Goal: Task Accomplishment & Management: Manage account settings

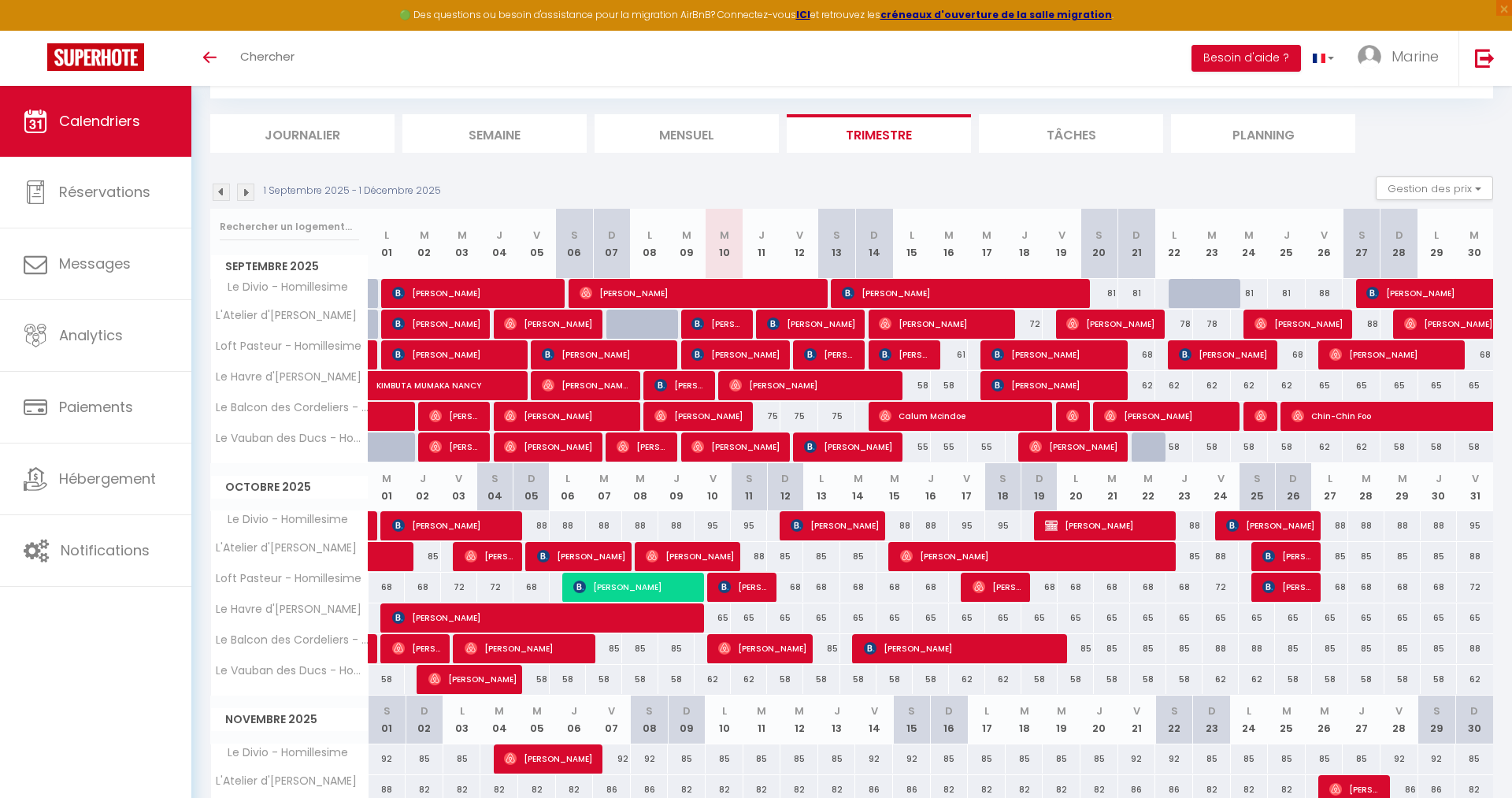
click at [832, 324] on span "[PERSON_NAME]" at bounding box center [811, 324] width 89 height 30
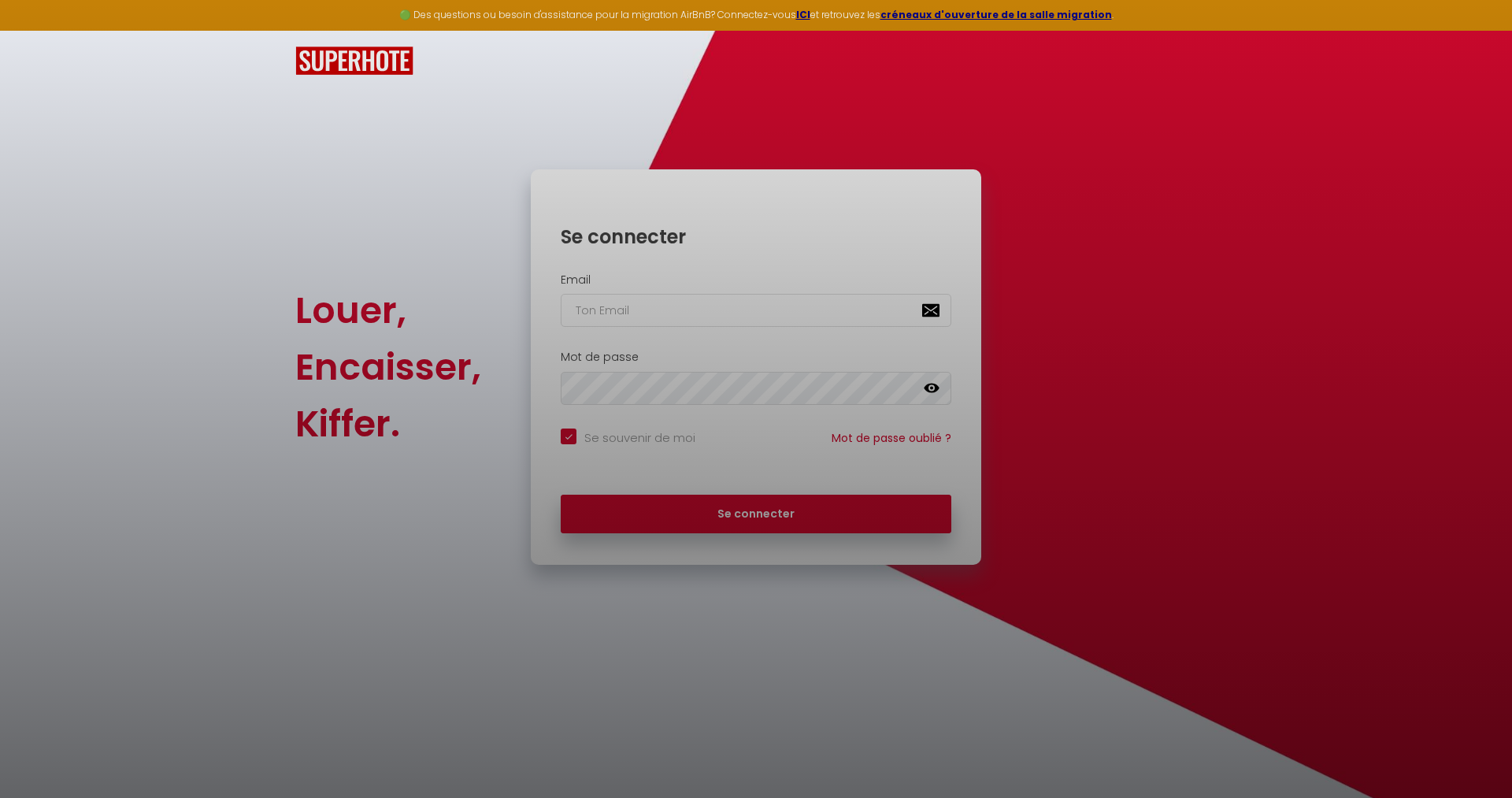
click at [779, 514] on div at bounding box center [756, 399] width 1512 height 798
click at [600, 313] on div at bounding box center [756, 399] width 1512 height 798
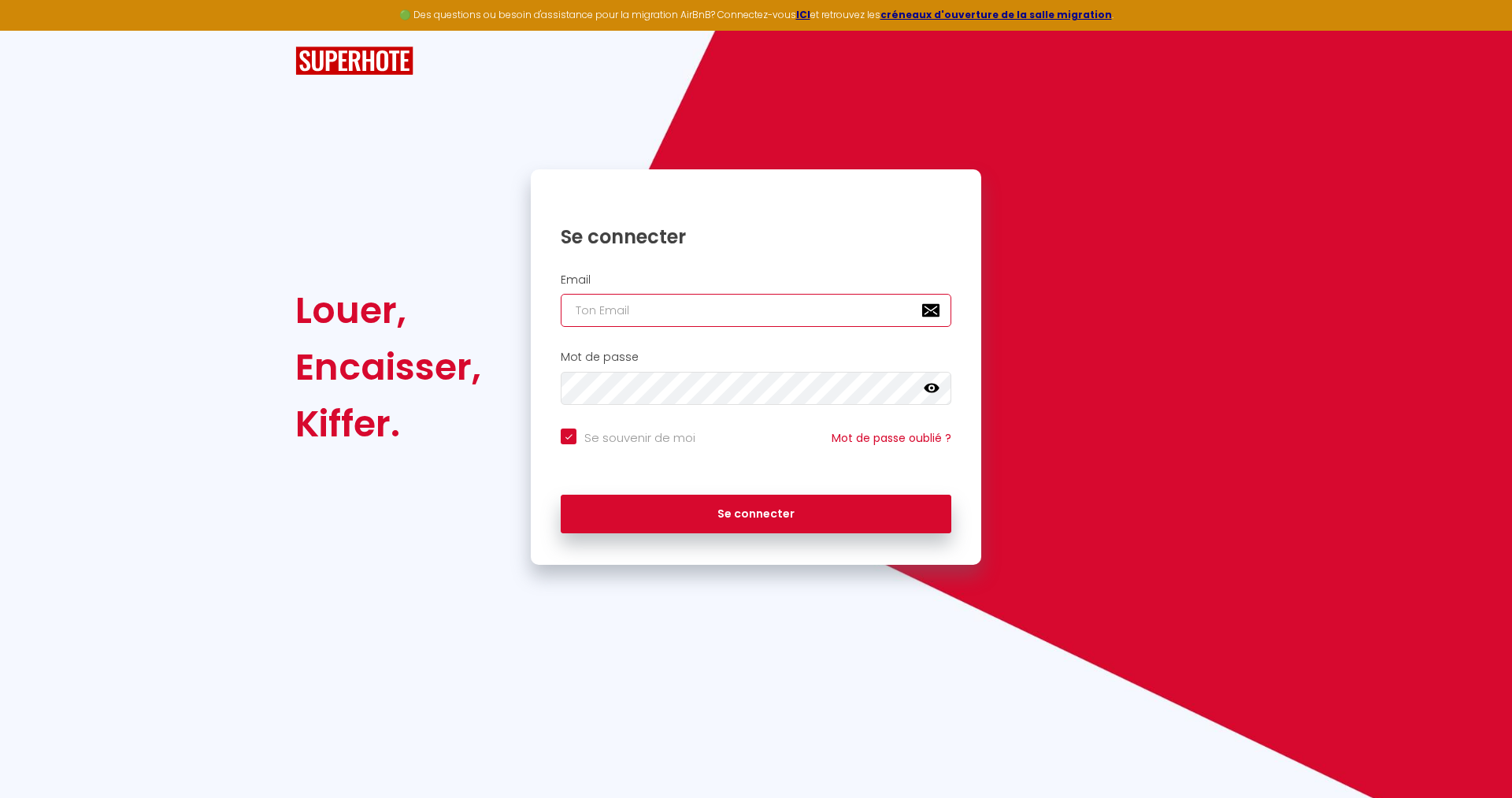
click at [633, 304] on input "email" at bounding box center [756, 310] width 391 height 33
type input "[EMAIL_ADDRESS][DOMAIN_NAME]"
checkbox input "true"
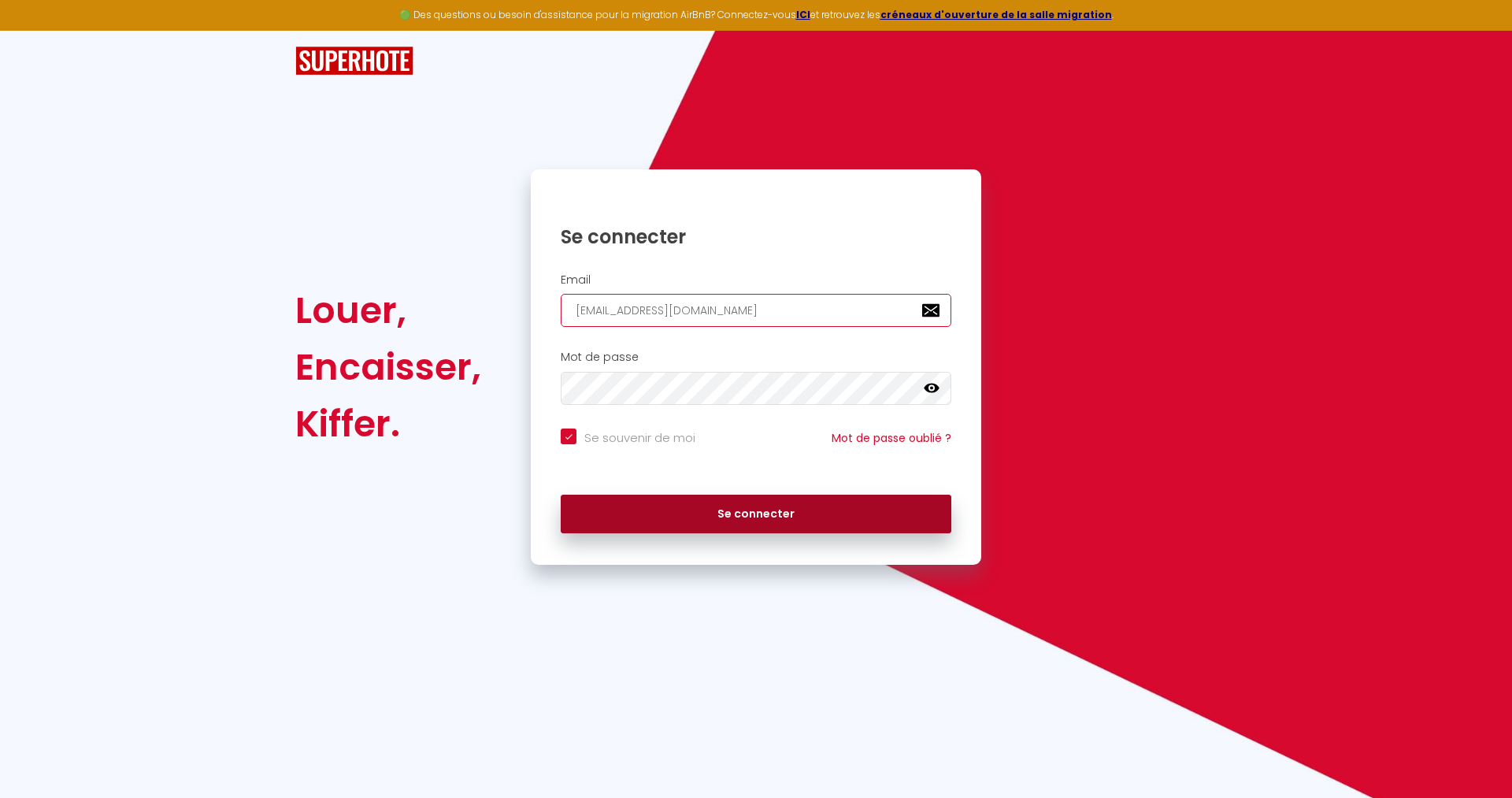
type input "[EMAIL_ADDRESS][DOMAIN_NAME]"
click at [706, 529] on button "Se connecter" at bounding box center [756, 514] width 391 height 39
checkbox input "true"
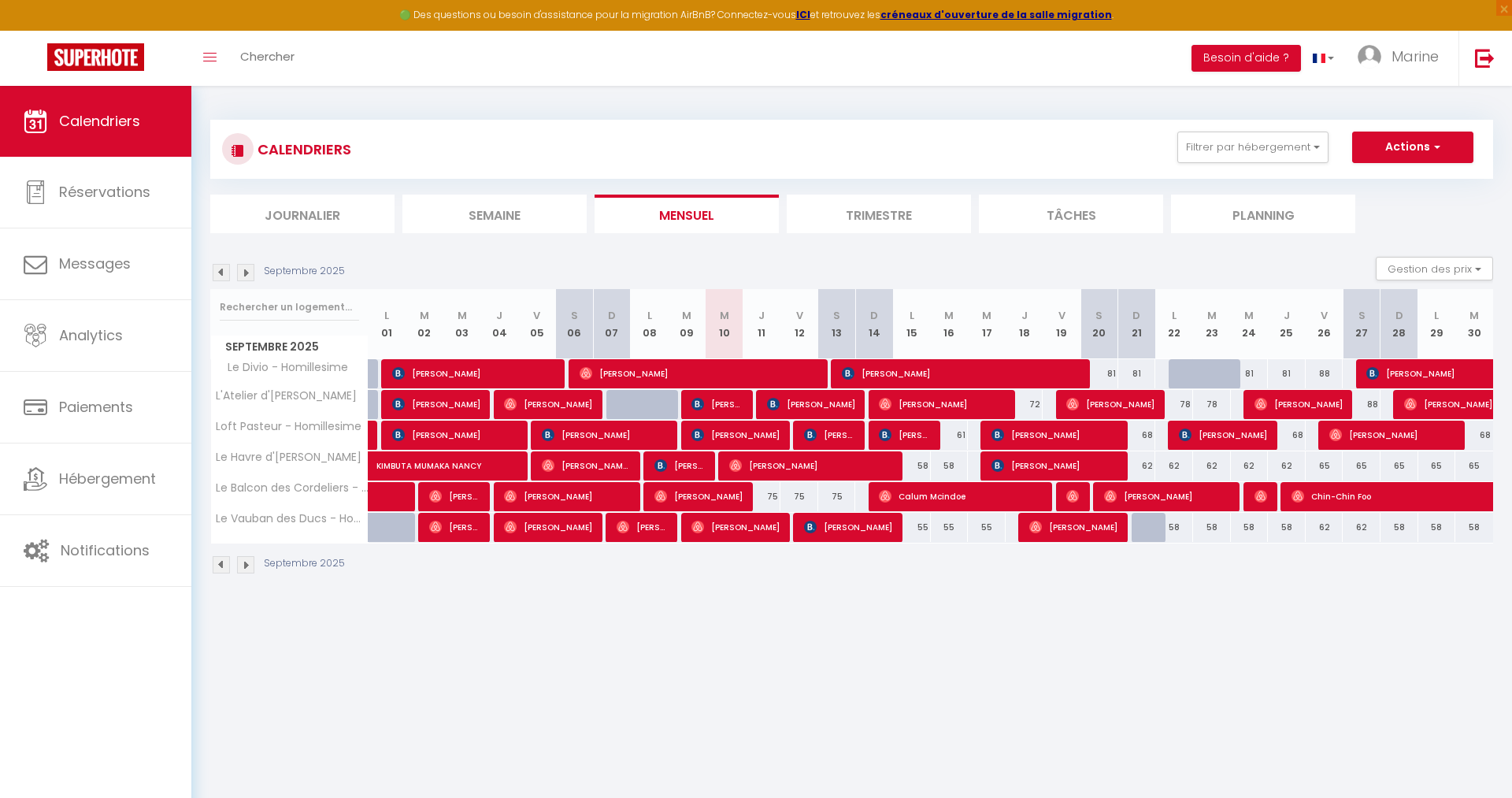
click at [870, 212] on li "Trimestre" at bounding box center [878, 214] width 184 height 39
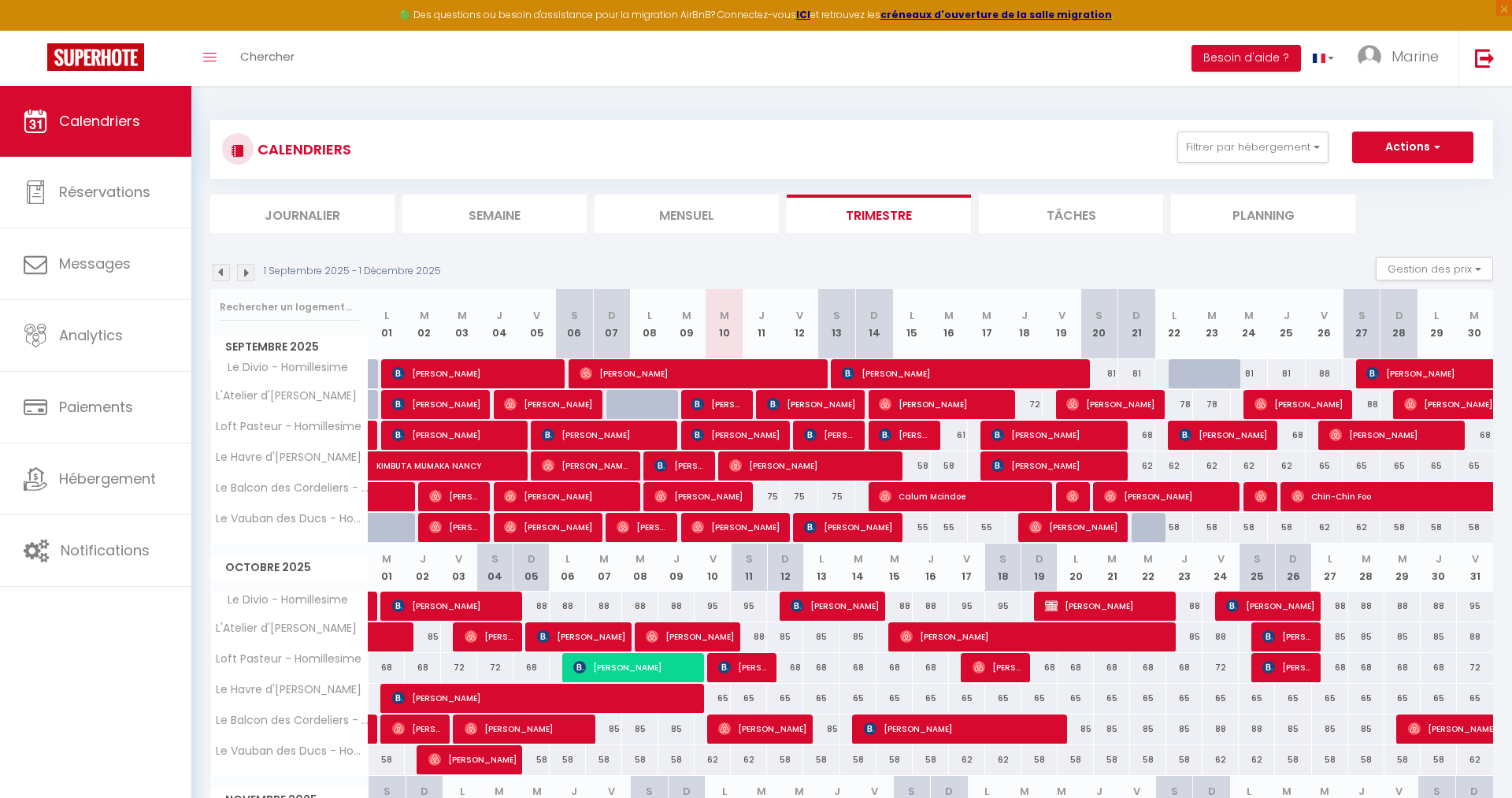
click at [848, 404] on span "[PERSON_NAME]" at bounding box center [811, 404] width 89 height 30
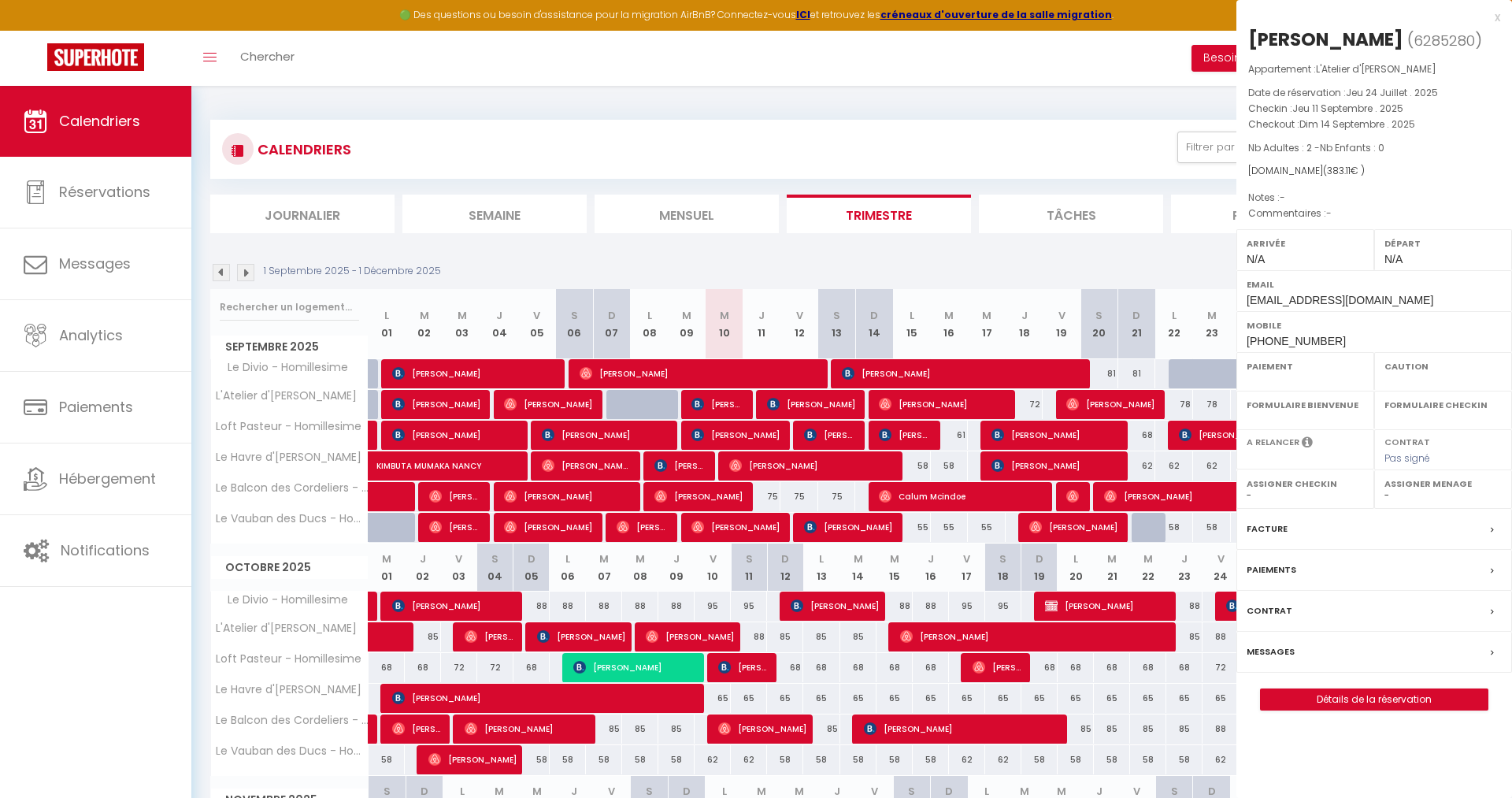
select select "OK"
select select "0"
select select "1"
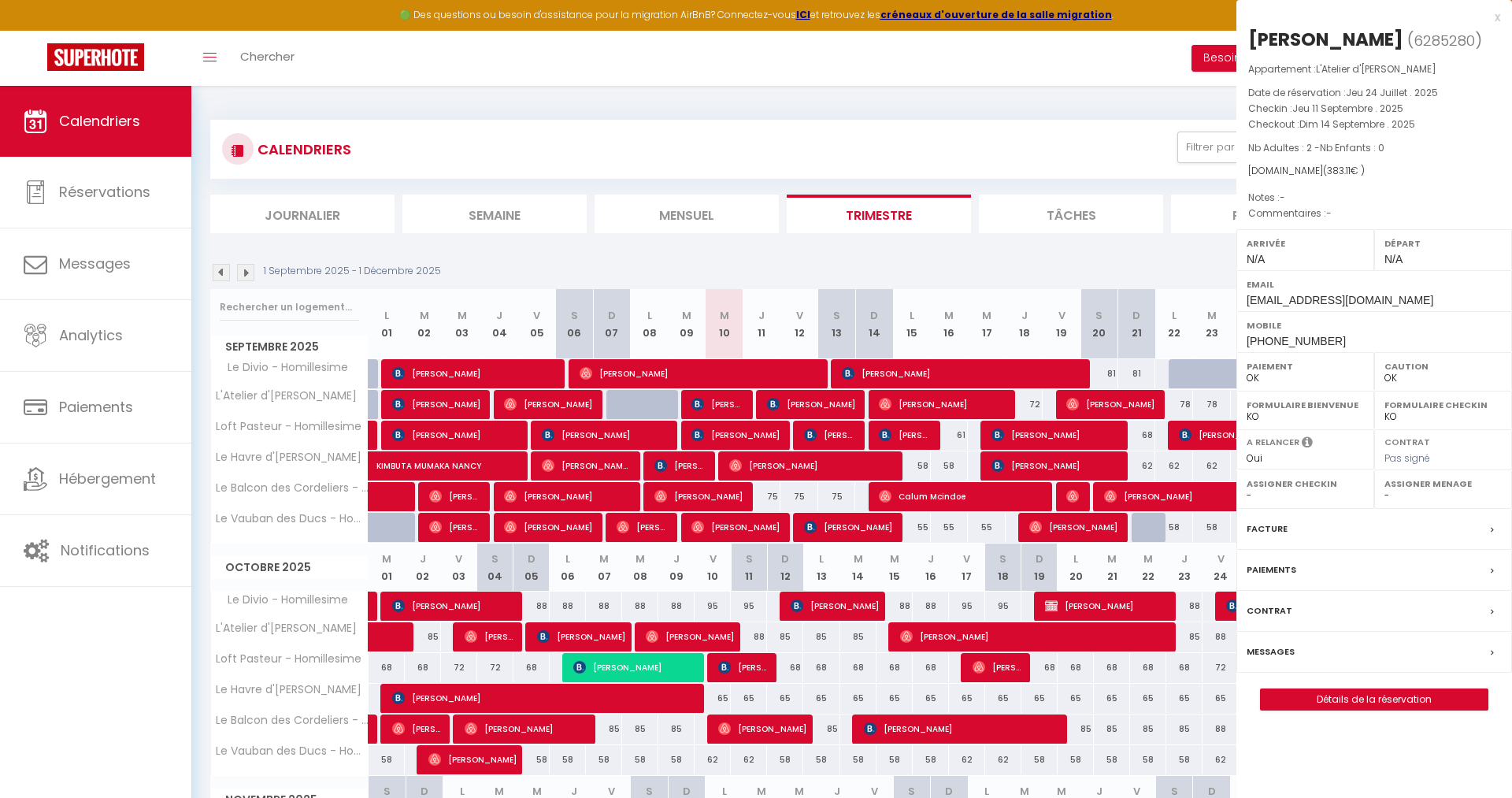
select select
select select "42932"
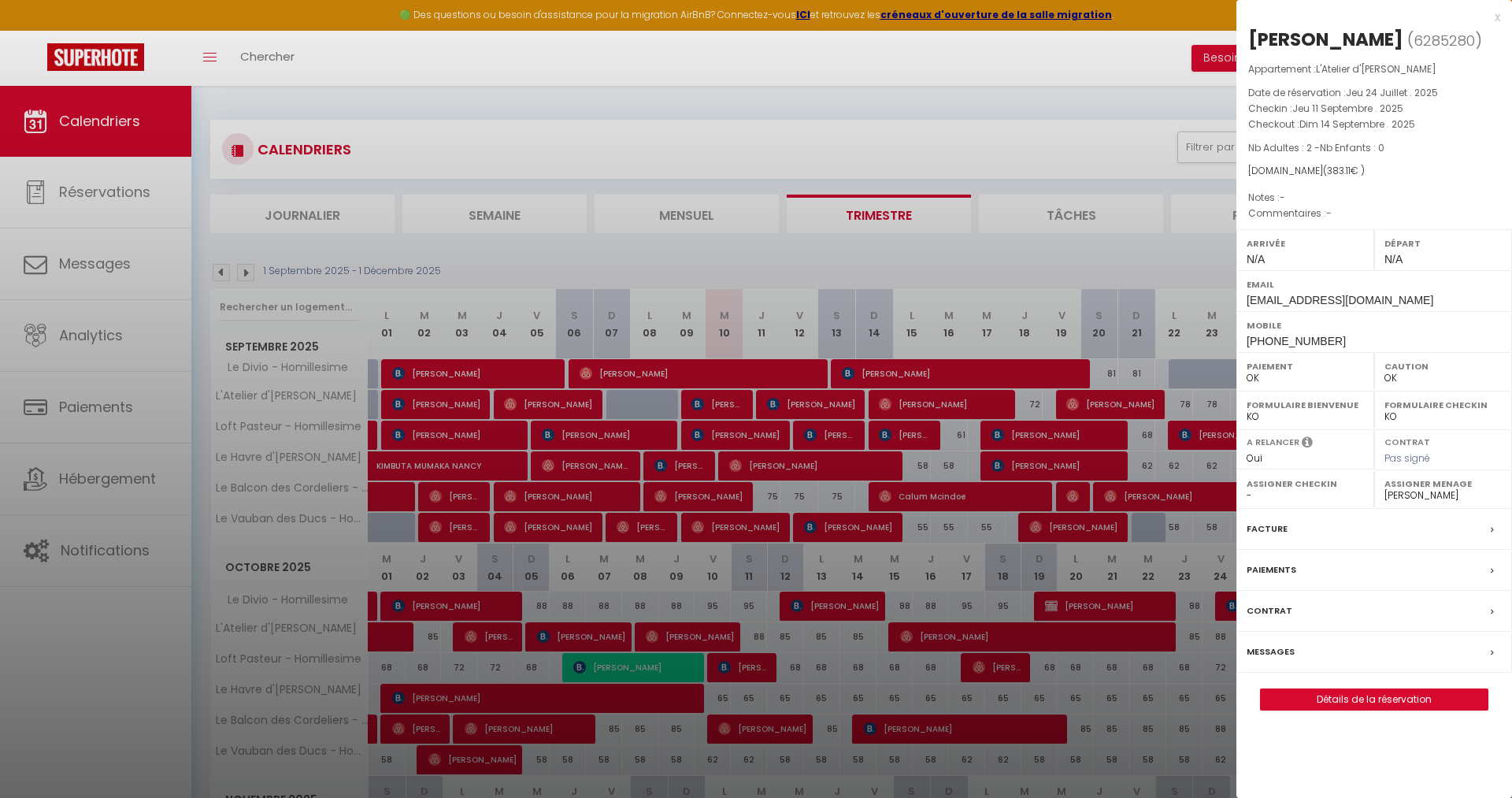
drag, startPoint x: 1253, startPoint y: 40, endPoint x: 1406, endPoint y: 27, distance: 153.6
click at [1406, 27] on h2 "Wen Hsin Huang ( 6285280 )" at bounding box center [1374, 40] width 252 height 27
copy h2 "[PERSON_NAME]"
click at [811, 50] on div at bounding box center [756, 399] width 1512 height 798
